Goal: Transaction & Acquisition: Purchase product/service

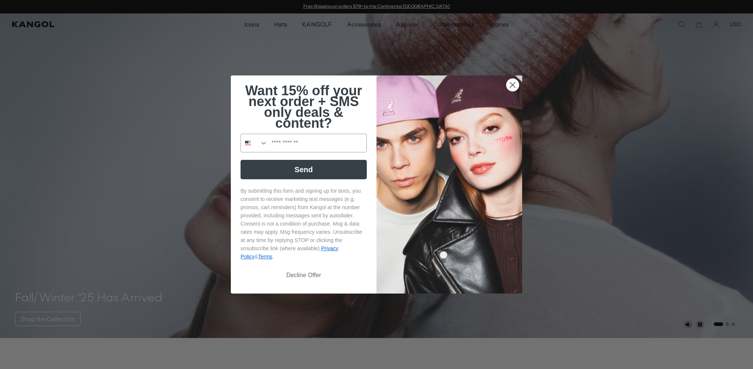
click at [514, 89] on circle "Close dialog" at bounding box center [513, 85] width 12 height 12
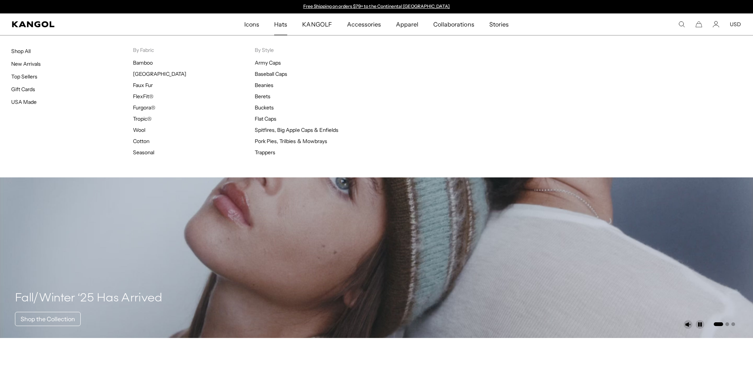
click at [284, 25] on span "Hats" at bounding box center [280, 24] width 13 height 22
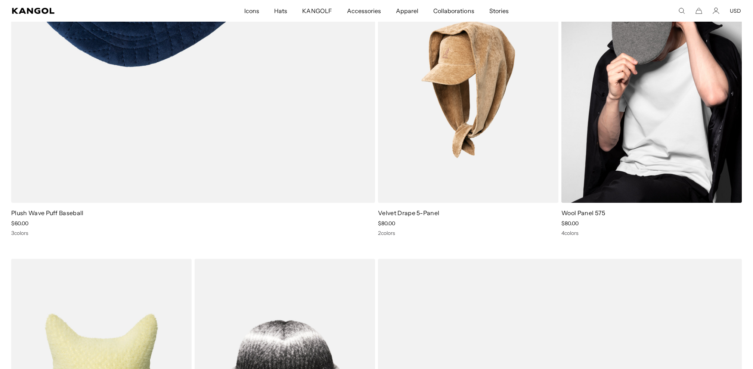
click at [576, 232] on div "4 colors" at bounding box center [651, 233] width 180 height 7
click at [646, 126] on img at bounding box center [651, 89] width 180 height 226
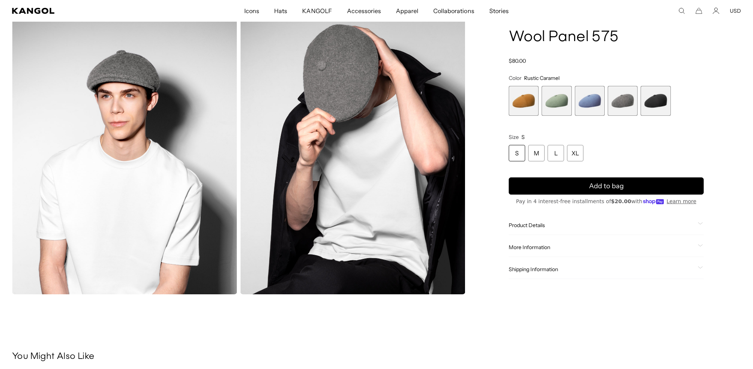
scroll to position [0, 154]
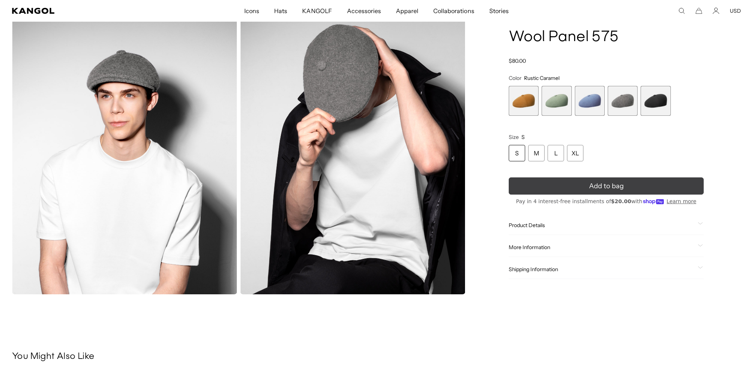
click at [608, 185] on icon "submit" at bounding box center [606, 186] width 12 height 12
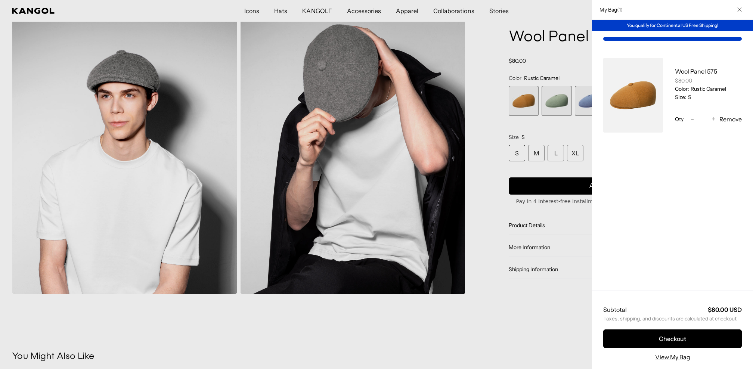
scroll to position [0, 0]
click at [573, 155] on div at bounding box center [376, 184] width 753 height 369
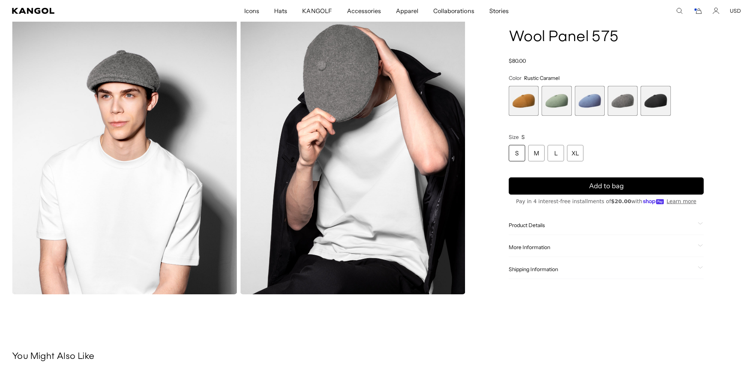
scroll to position [0, 154]
click at [526, 102] on span "1 of 5" at bounding box center [524, 101] width 30 height 30
click at [526, 100] on span "1 of 5" at bounding box center [524, 101] width 30 height 30
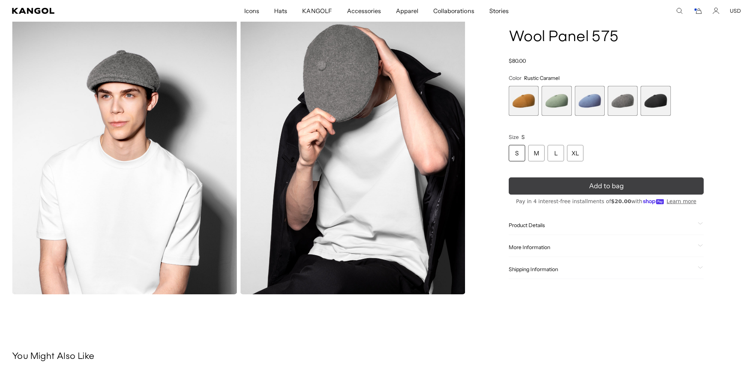
click at [609, 186] on icon "submit" at bounding box center [606, 186] width 15 height 15
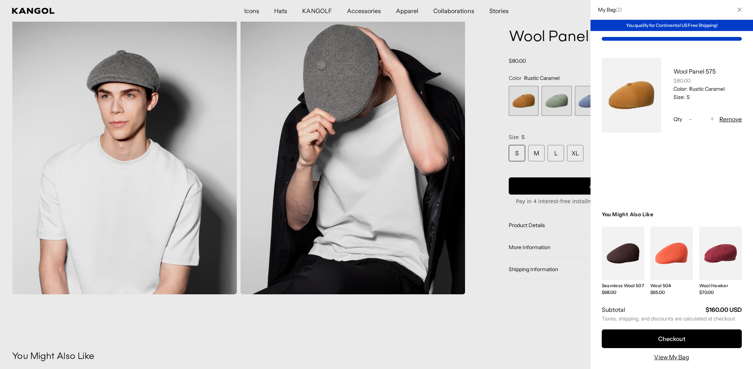
click at [725, 120] on button "Remove" at bounding box center [730, 119] width 22 height 9
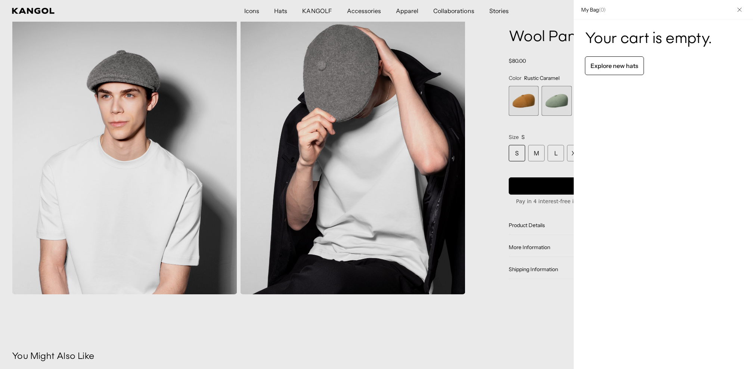
scroll to position [0, 0]
click at [519, 106] on div at bounding box center [376, 184] width 753 height 369
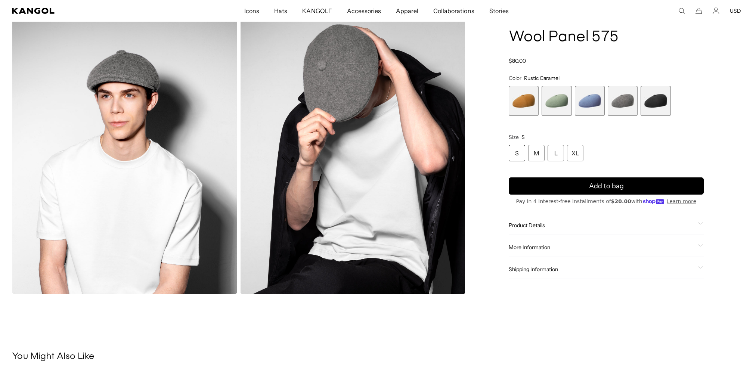
scroll to position [0, 154]
click at [573, 152] on div "XL" at bounding box center [575, 153] width 16 height 16
click at [517, 103] on span "1 of 5" at bounding box center [524, 101] width 30 height 30
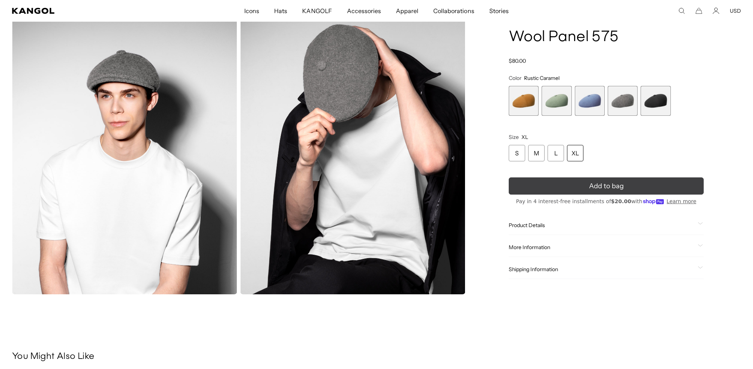
click at [617, 186] on span "Add to bag" at bounding box center [606, 186] width 35 height 10
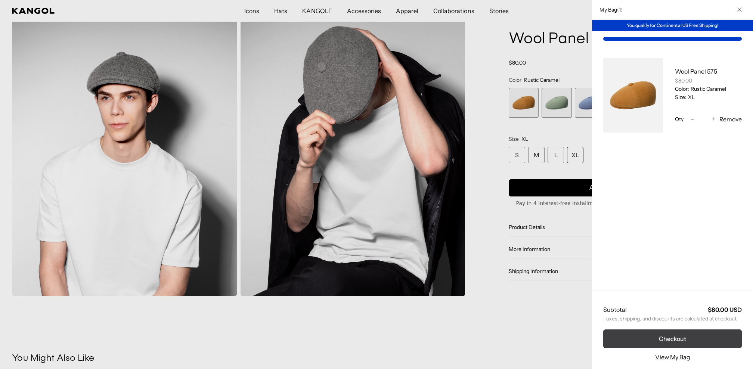
click at [680, 341] on button "Checkout" at bounding box center [672, 338] width 139 height 19
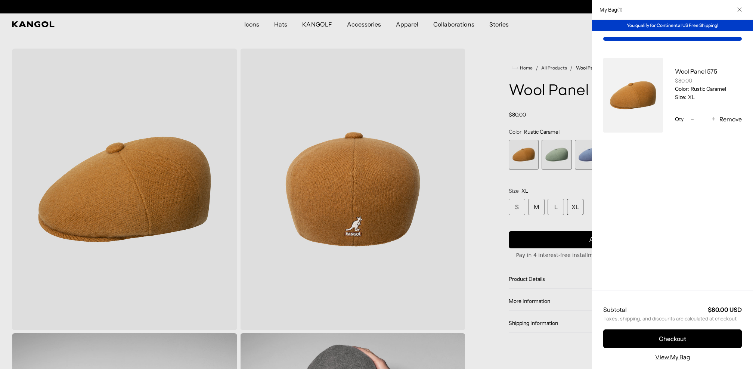
scroll to position [0, 0]
click at [741, 10] on icon "Close" at bounding box center [739, 9] width 4 height 4
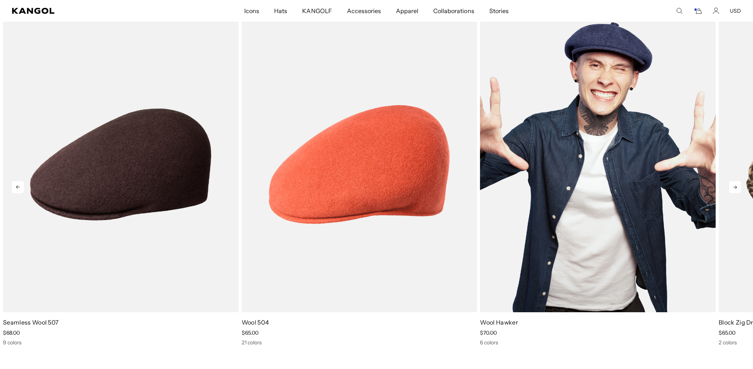
scroll to position [632, 0]
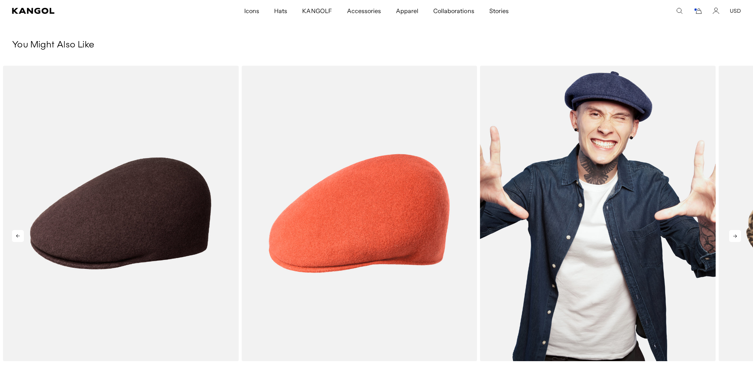
click at [570, 115] on img "3 of 5" at bounding box center [598, 214] width 236 height 296
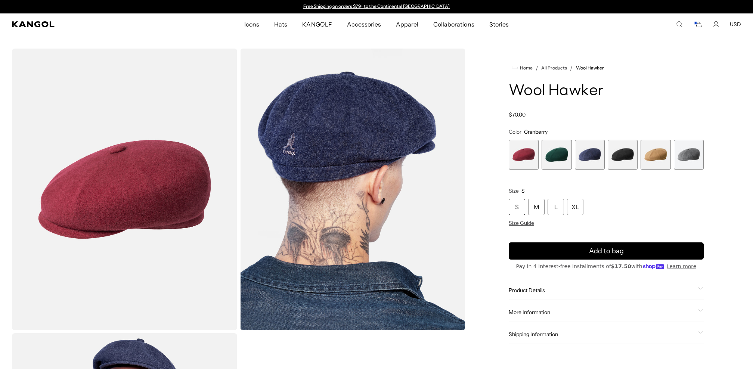
click at [588, 160] on span "3 of 6" at bounding box center [590, 155] width 30 height 30
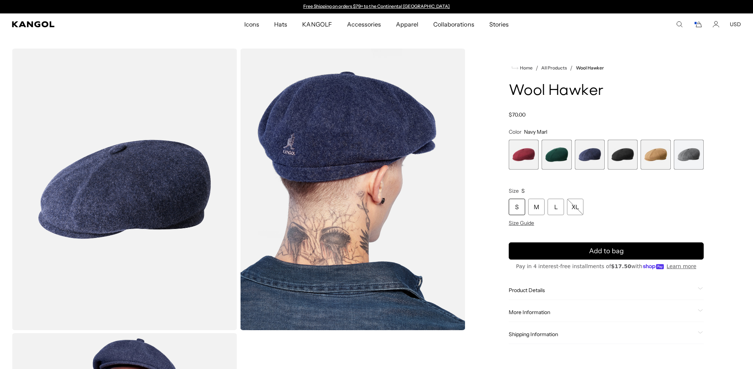
click at [625, 156] on span "4 of 6" at bounding box center [623, 155] width 30 height 30
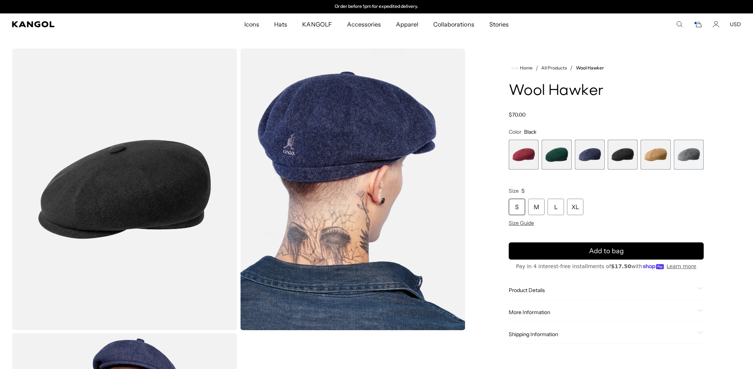
scroll to position [0, 0]
click at [659, 155] on span "5 of 6" at bounding box center [656, 155] width 30 height 30
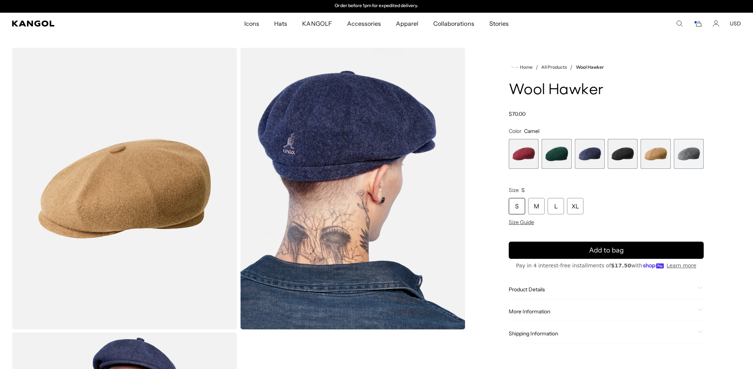
drag, startPoint x: 578, startPoint y: 208, endPoint x: 591, endPoint y: 205, distance: 14.0
click at [578, 208] on div "XL" at bounding box center [575, 206] width 16 height 16
click at [648, 160] on span "5 of 6" at bounding box center [656, 154] width 30 height 30
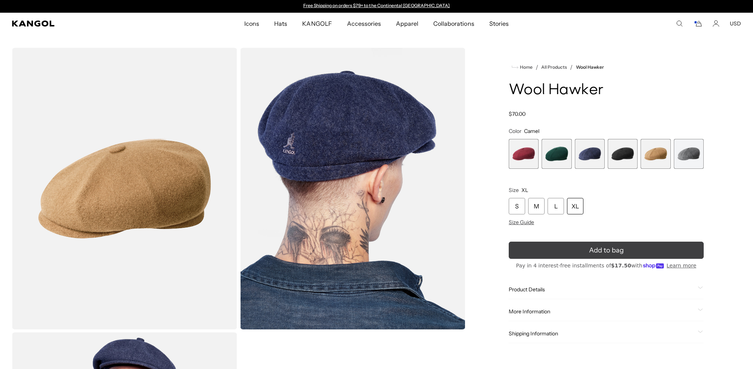
click at [598, 251] on span "Add to bag" at bounding box center [606, 250] width 35 height 10
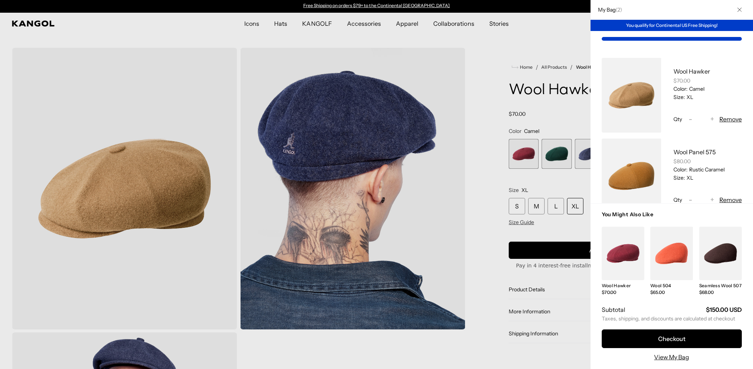
click at [742, 10] on icon "Close" at bounding box center [739, 9] width 4 height 4
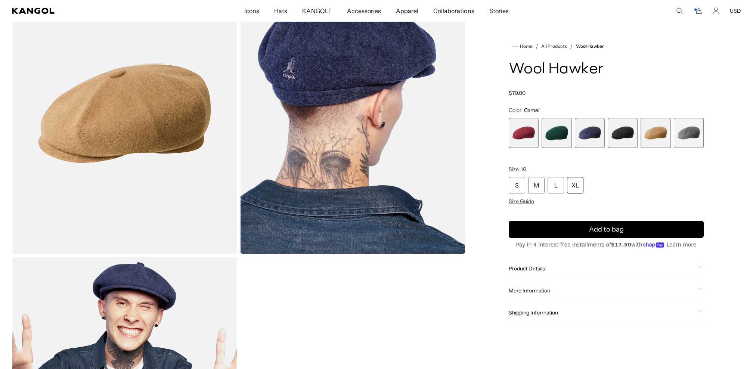
click at [688, 140] on span "6 of 6" at bounding box center [689, 133] width 30 height 30
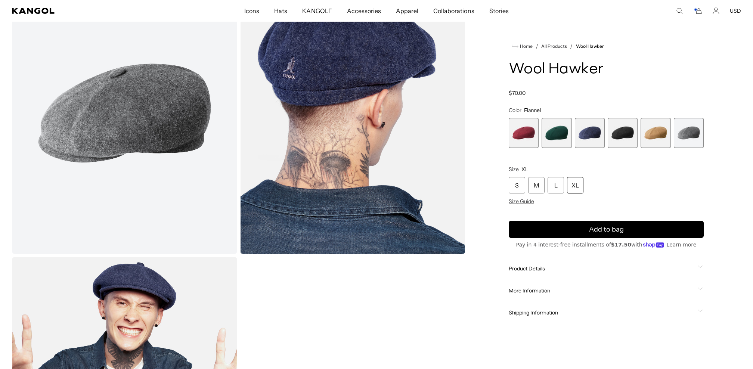
scroll to position [76, 3]
click at [650, 140] on span "5 of 6" at bounding box center [656, 133] width 30 height 30
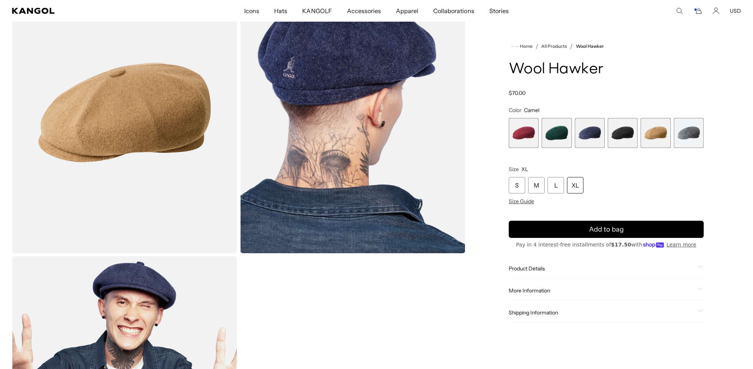
scroll to position [0, 154]
click at [593, 136] on span "3 of 6" at bounding box center [590, 133] width 30 height 30
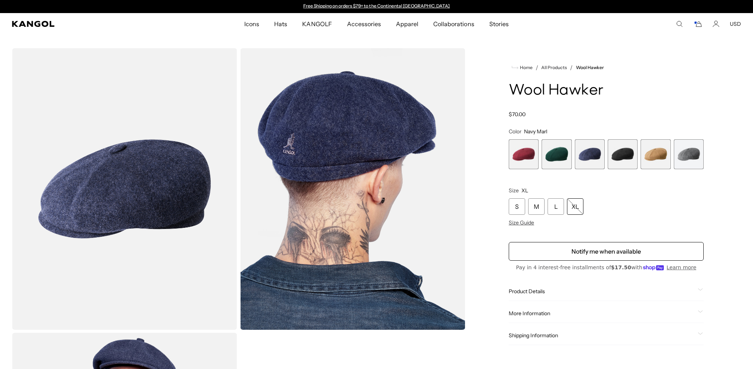
click at [679, 24] on icon "Search here" at bounding box center [679, 24] width 7 height 7
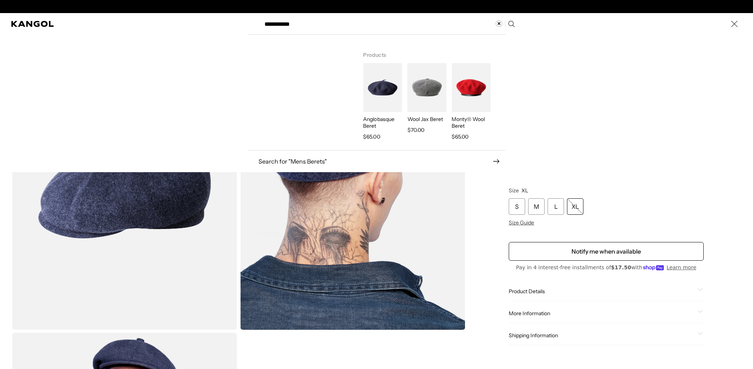
scroll to position [0, 154]
type input "**********"
click at [512, 23] on icon "Search here" at bounding box center [511, 23] width 7 height 7
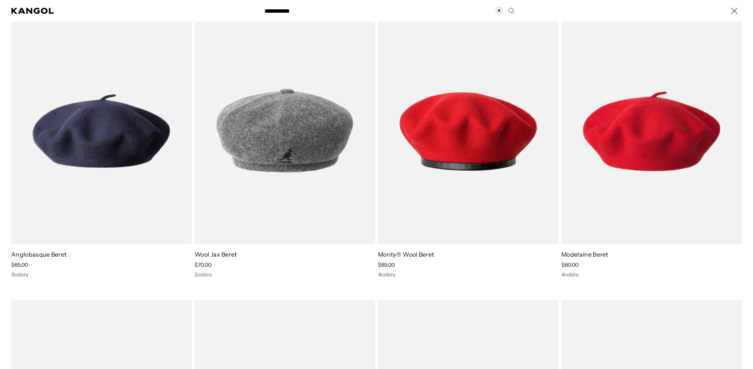
scroll to position [121, 0]
click at [0, 11] on div "Search here" at bounding box center [0, 11] width 0 height 0
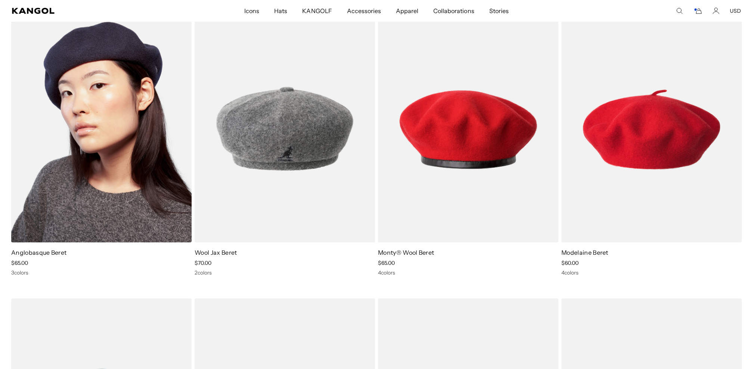
click at [21, 275] on div "3 colors" at bounding box center [101, 272] width 180 height 7
click at [23, 273] on div "3 colors" at bounding box center [101, 272] width 180 height 7
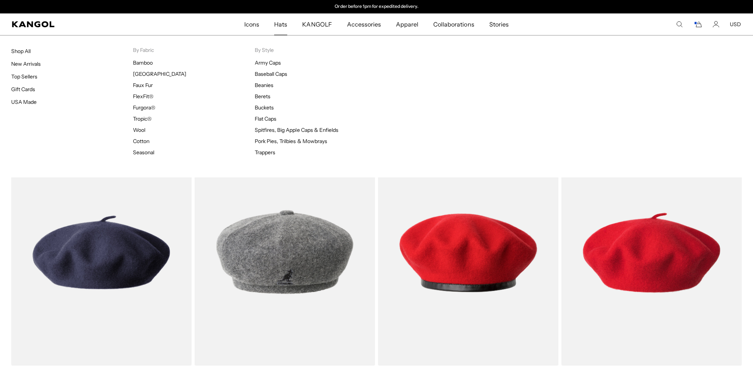
click at [283, 24] on span "Hats" at bounding box center [280, 24] width 13 height 22
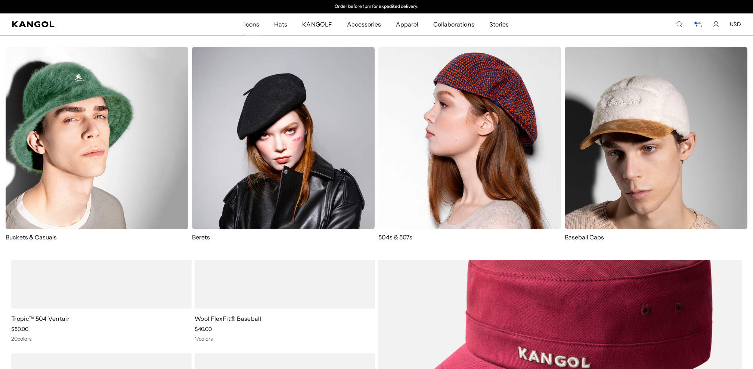
click at [254, 24] on span "Icons" at bounding box center [251, 24] width 15 height 22
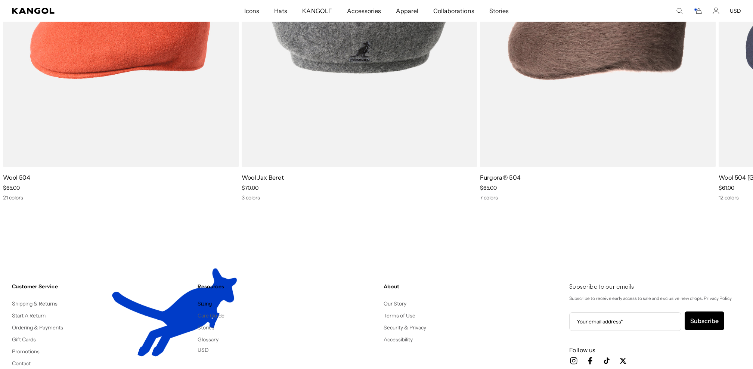
click at [206, 304] on link "Sizing" at bounding box center [205, 303] width 14 height 7
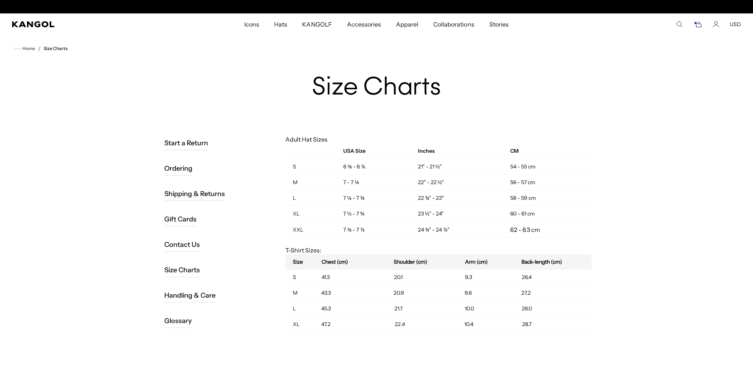
scroll to position [0, 154]
